Goal: Information Seeking & Learning: Find specific fact

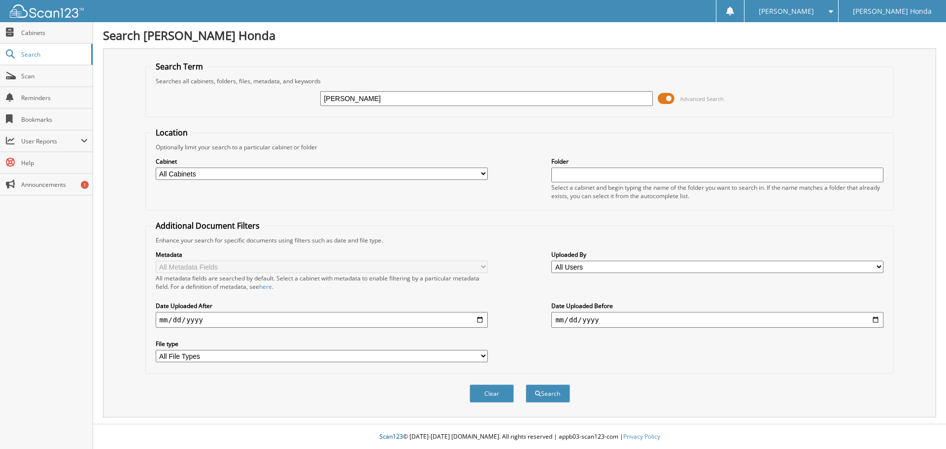
type input "[PERSON_NAME]"
click at [525, 384] on button "Search" at bounding box center [547, 393] width 44 height 18
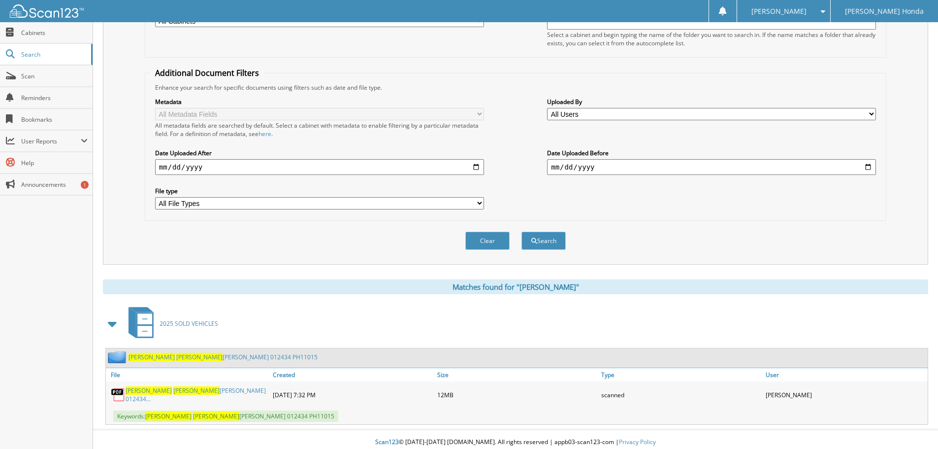
scroll to position [157, 0]
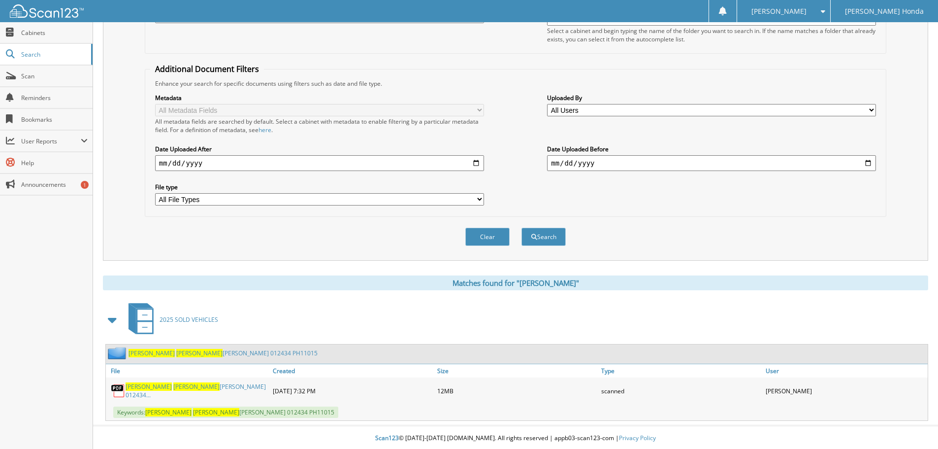
click at [141, 390] on span "[PERSON_NAME]" at bounding box center [149, 386] width 46 height 8
click at [128, 353] on img at bounding box center [118, 353] width 21 height 12
click at [176, 352] on span "RAMIREZ" at bounding box center [199, 353] width 46 height 8
